Goal: Check status: Check status

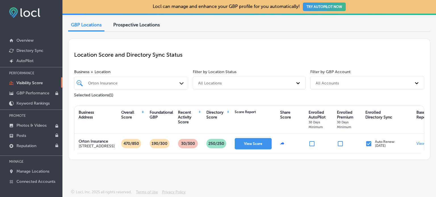
click at [346, 110] on div "Enrolled Premium 30 Days Minimum" at bounding box center [348, 119] width 23 height 19
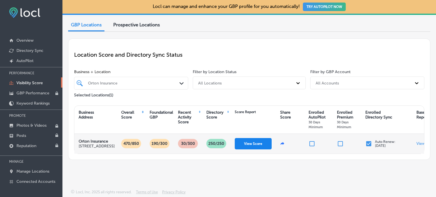
click at [249, 138] on button "View Score" at bounding box center [253, 143] width 37 height 11
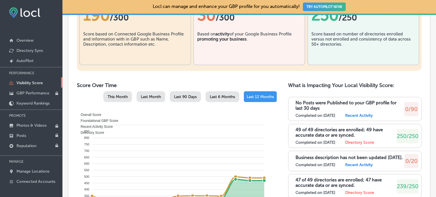
click at [371, 118] on label "Recent Activity" at bounding box center [359, 115] width 28 height 5
click at [364, 118] on label "Recent Activity" at bounding box center [359, 115] width 28 height 5
click at [333, 111] on p "No Posts were Published to your GBP profile for last 30 days" at bounding box center [349, 105] width 109 height 11
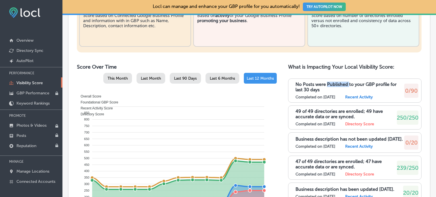
scroll to position [255, 0]
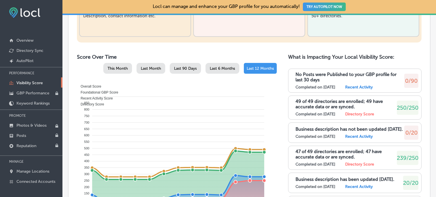
click at [179, 71] on span "Last 90 Days" at bounding box center [185, 68] width 23 height 5
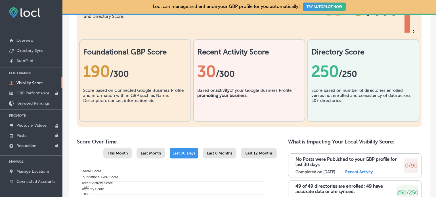
scroll to position [114, 0]
